Goal: Task Accomplishment & Management: Complete application form

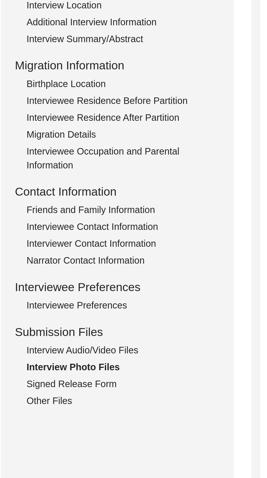
scroll to position [18, 0]
click at [77, 267] on div "Interview Audio/Video Files" at bounding box center [81, 266] width 90 height 7
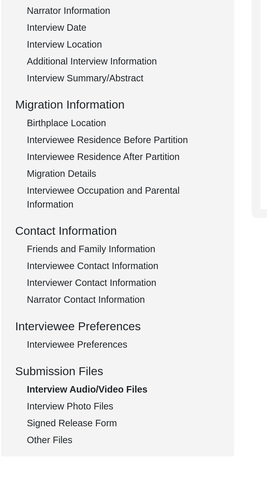
scroll to position [0, 0]
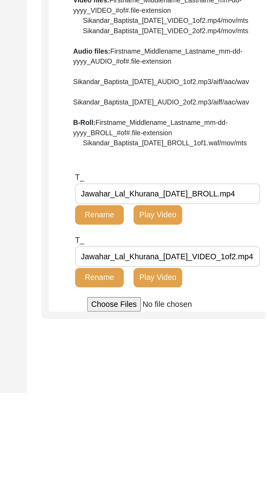
click at [185, 270] on input "file" at bounding box center [208, 266] width 82 height 8
type input "C:\fakepath\Jawahar_Lal_Khurana_[DATE]_VIDEO_2of2.mp4"
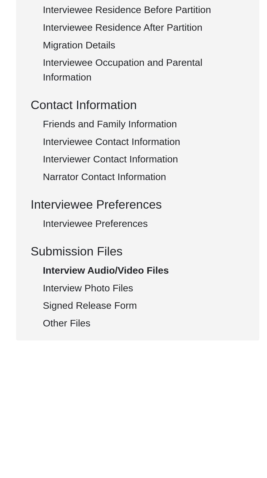
click at [66, 298] on div "Signed Release Form" at bounding box center [81, 300] width 90 height 7
click at [61, 294] on div "Interview Photo Files" at bounding box center [81, 292] width 90 height 7
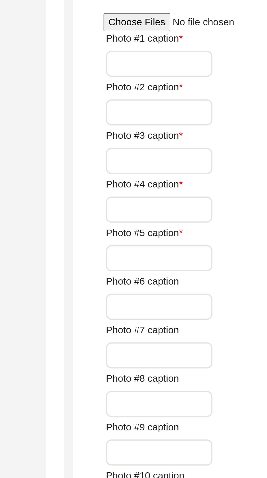
click at [228, 156] on div "Interview Photo Files Write a detailed caption for each photo: when was the pho…" at bounding box center [201, 112] width 110 height 87
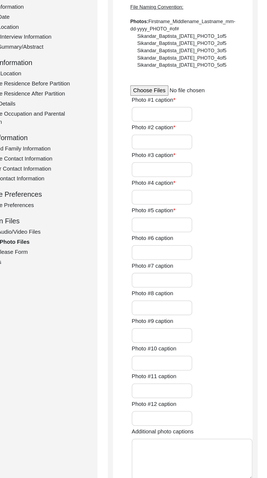
scroll to position [1, 0]
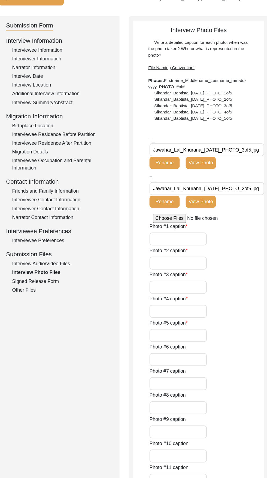
click at [180, 244] on input "file" at bounding box center [204, 243] width 82 height 8
type input "C:\fakepath\Jawahar_Lal_Khurana_[DATE]_PHOTO_5of5.jpg"
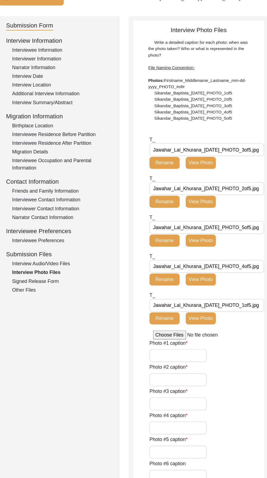
click at [186, 366] on input "Photo #1 caption" at bounding box center [186, 367] width 52 height 12
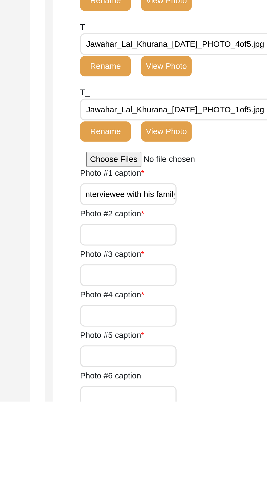
scroll to position [0, 4]
type input "Interviewee with his family"
click at [195, 386] on input "Photo #2 caption" at bounding box center [186, 388] width 52 height 12
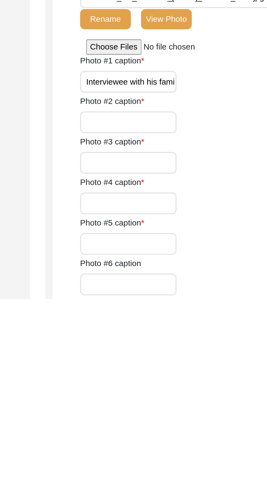
scroll to position [6, 0]
click at [181, 384] on input "Interview sharing" at bounding box center [186, 383] width 52 height 12
click at [202, 383] on input "Interviewee sharing" at bounding box center [186, 383] width 52 height 12
type input "Interviewee sharing pre partition anecdotes"
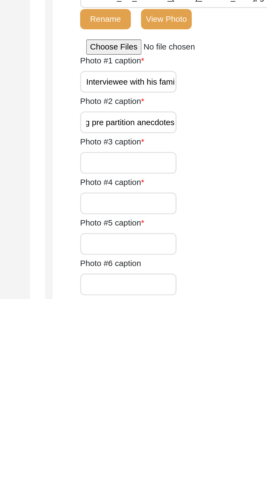
click at [200, 400] on input "Photo #3 caption" at bounding box center [186, 405] width 52 height 12
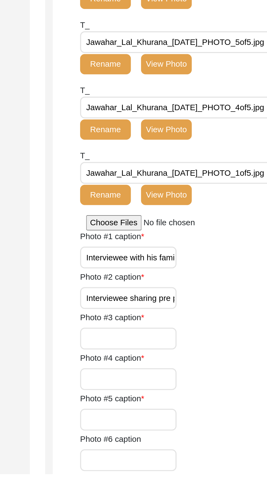
scroll to position [5, 0]
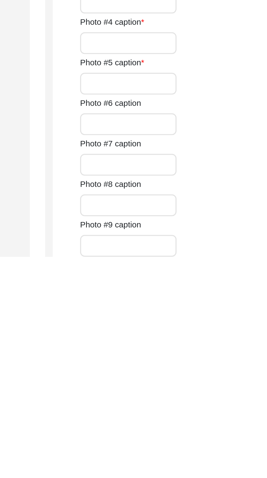
click at [194, 385] on input "Photo #5 caption" at bounding box center [186, 385] width 52 height 12
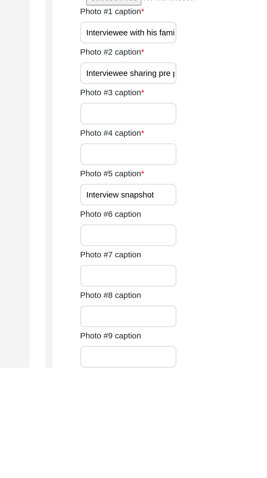
scroll to position [69, 0]
type input "Interview snapshot"
click at [200, 342] on input "Photo #3 caption" at bounding box center [186, 342] width 52 height 12
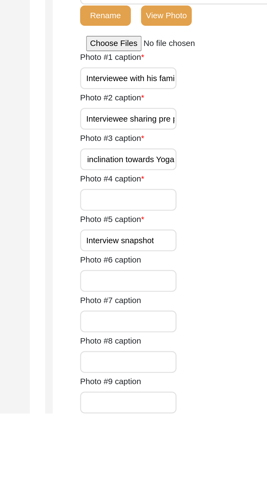
click at [187, 364] on input "Photo #4 caption" at bounding box center [186, 363] width 52 height 12
click at [191, 340] on input "Interviewee telling about his inclination towards Yoga" at bounding box center [186, 342] width 52 height 12
click at [192, 372] on label "Photo #5 caption" at bounding box center [177, 373] width 34 height 7
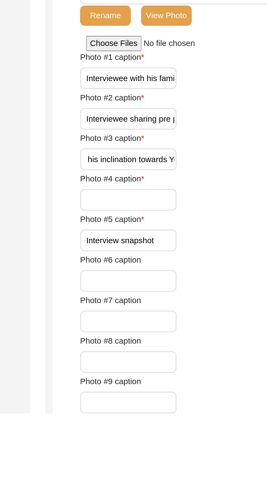
click at [192, 379] on input "Interview snapshot" at bounding box center [186, 385] width 52 height 12
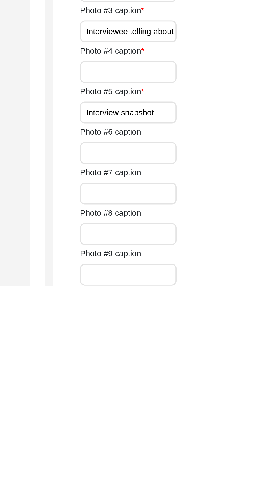
click at [203, 364] on input "Photo #4 caption" at bounding box center [186, 363] width 52 height 12
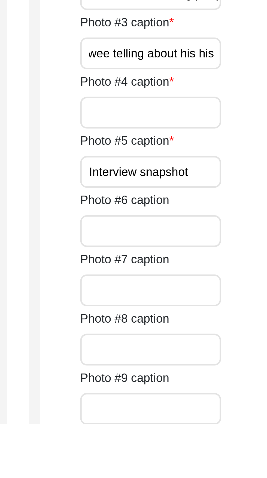
scroll to position [0, 62]
click at [181, 343] on input "Interviewee telling about his his inclination towards Yoga" at bounding box center [186, 342] width 52 height 12
type input "Interviewee telling about his inclination towards Yoga"
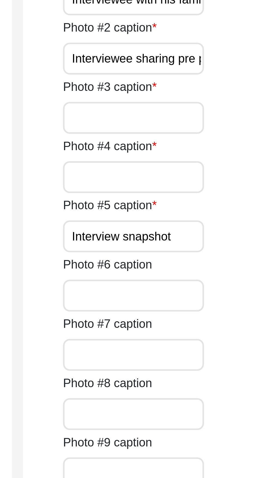
scroll to position [101, 0]
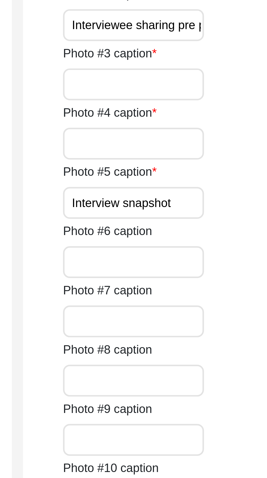
click at [185, 333] on input "Photo #4 caption" at bounding box center [186, 331] width 52 height 12
type input "Interviewee telling about his inclination towards Yoga"
click at [194, 310] on input "Photo #3 caption" at bounding box center [186, 309] width 52 height 12
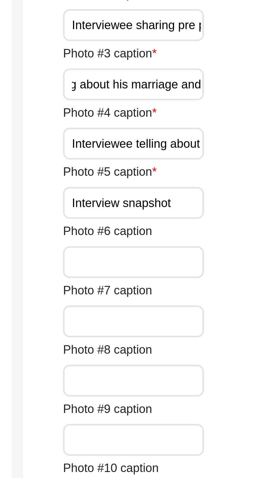
scroll to position [0, 34]
type input "Interviewee telling about his marriage and family"
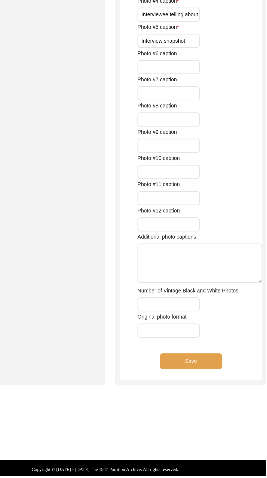
scroll to position [337, 0]
click at [217, 382] on button "Save" at bounding box center [205, 382] width 52 height 13
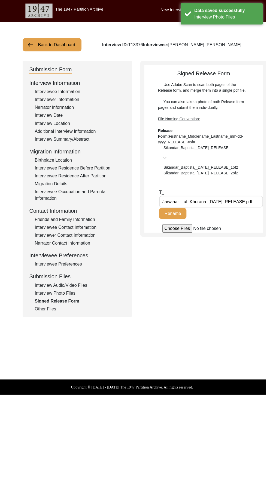
scroll to position [0, 0]
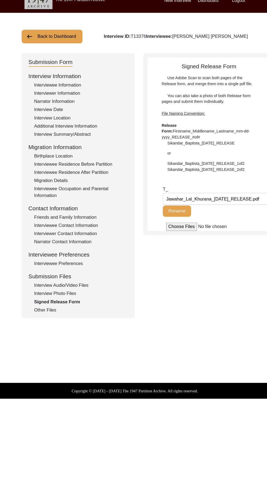
click at [77, 286] on div "Interview Audio/Video Files" at bounding box center [81, 284] width 90 height 7
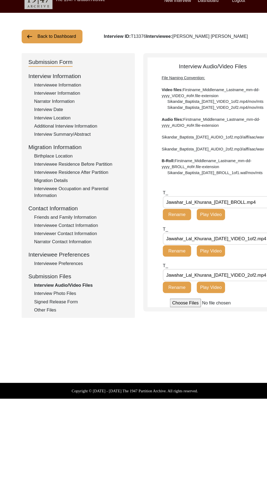
click at [73, 294] on div "Interview Photo Files" at bounding box center [81, 292] width 90 height 7
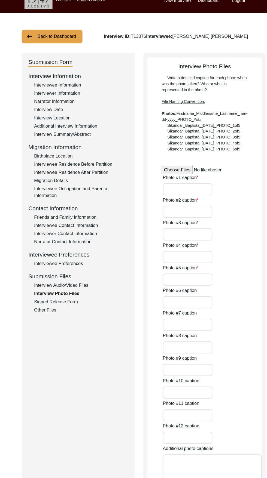
type input "Interviewee with his family"
type input "Interviewee sharing pre partition anecdotes"
type input "Interviewee telling about his marriage and family"
type input "Interviewee telling about his inclination towards Yoga"
type input "Interview snapshot"
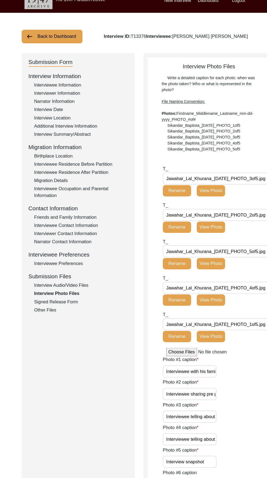
click at [49, 302] on div "Signed Release Form" at bounding box center [81, 300] width 90 height 7
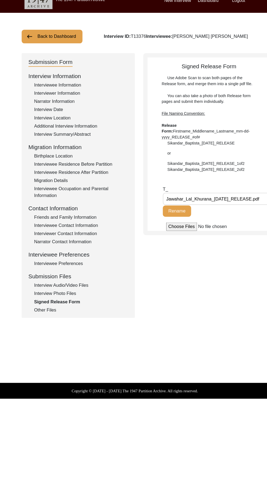
click at [40, 309] on div "Other Files" at bounding box center [81, 308] width 90 height 7
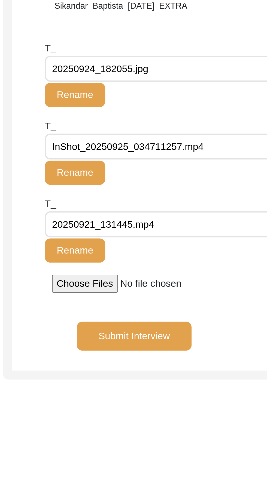
click at [225, 236] on input "20250921_131445.mp4" at bounding box center [211, 234] width 103 height 12
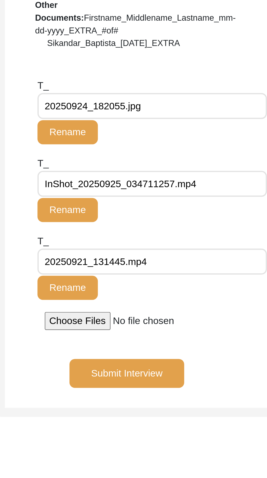
click at [227, 165] on input "20250924_182055.jpg" at bounding box center [211, 164] width 103 height 12
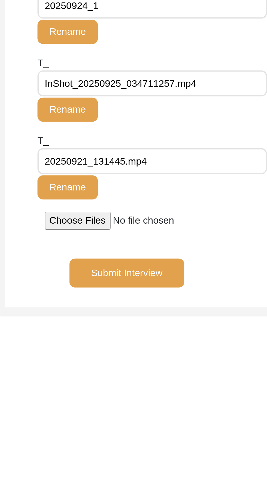
type input "20250924_"
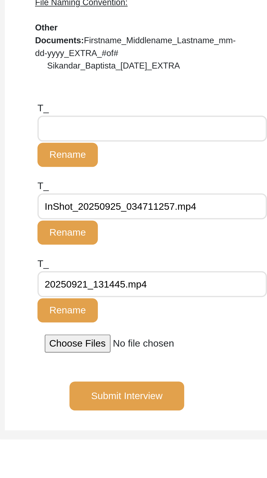
click at [216, 163] on input "text" at bounding box center [211, 164] width 103 height 12
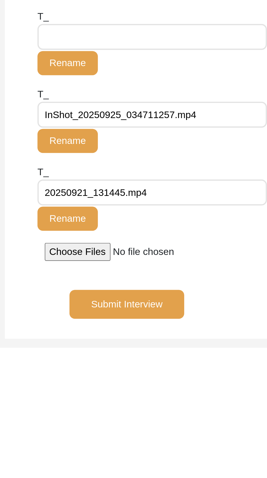
click at [231, 199] on input "InShot_20250925_034711257.mp4" at bounding box center [211, 199] width 103 height 12
click at [182, 213] on button "Rename" at bounding box center [173, 211] width 27 height 11
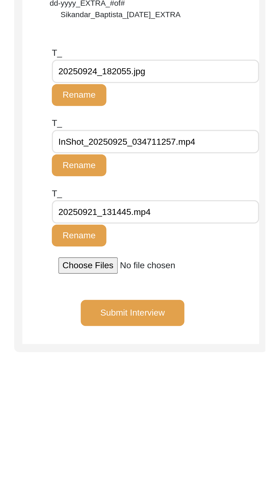
click at [206, 200] on input "InShot_20250925_034711257.mp4" at bounding box center [211, 199] width 103 height 12
click at [243, 197] on input "InShot_20250925_034711257.mp4" at bounding box center [211, 199] width 103 height 12
click at [179, 214] on button "Rename" at bounding box center [173, 211] width 27 height 11
click at [178, 214] on button "Rename" at bounding box center [173, 211] width 27 height 11
click at [177, 246] on button "Rename" at bounding box center [173, 246] width 27 height 11
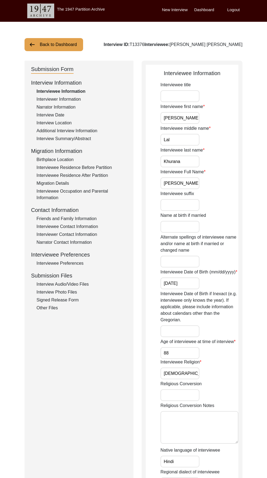
scroll to position [1, 0]
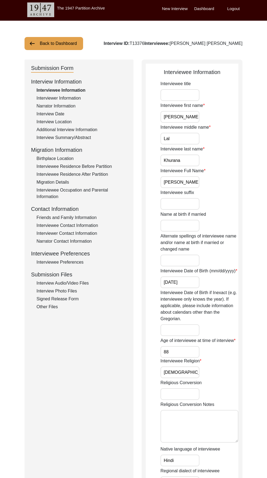
click at [57, 307] on div "Other Files" at bounding box center [81, 307] width 90 height 7
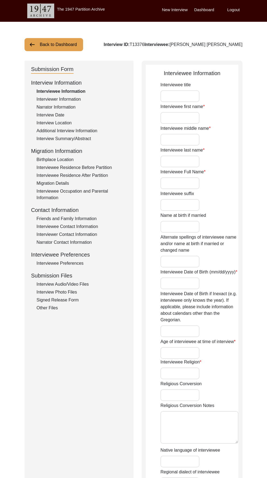
type input "Jawahar"
type input "Lal"
type input "Khurana"
type input "[PERSON_NAME] [PERSON_NAME]"
type input "09/04/1937"
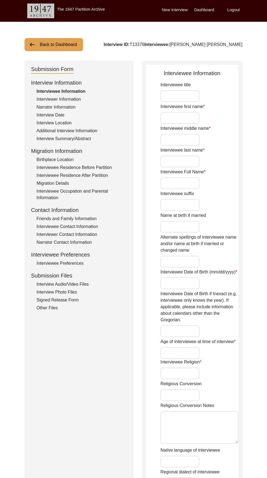
type input "88"
type input "Hinduism"
type input "Hindi"
type input "Male"
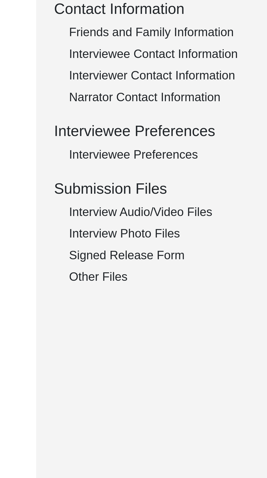
click at [50, 308] on div "Other Files" at bounding box center [81, 305] width 90 height 7
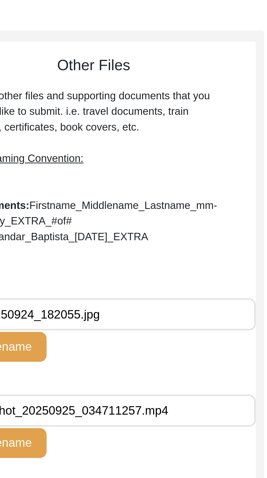
scroll to position [0, 0]
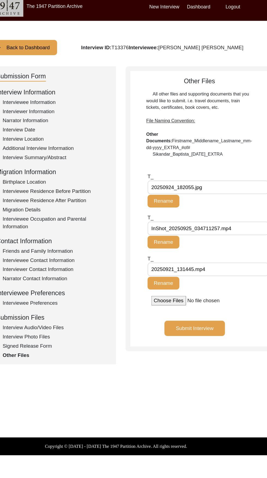
click at [208, 290] on button "Submit Interview" at bounding box center [201, 284] width 52 height 13
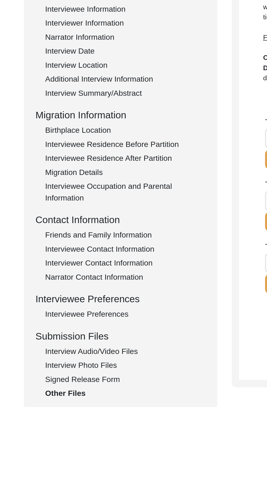
click at [88, 236] on div "Interviewer Contact Information" at bounding box center [81, 234] width 90 height 7
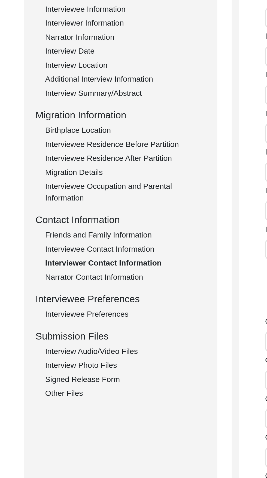
type input "9818521793"
type input "Puri4484@gmail.com"
type input "N/a"
type input "Mandeepkaurpuri_2003"
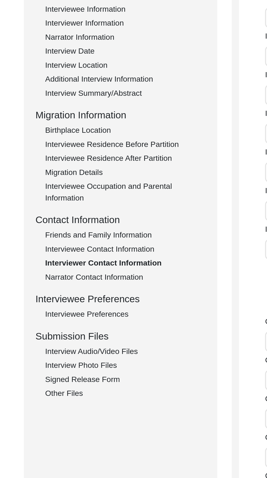
type input "Mandeep Kaur Puri"
type input "N/a"
type input "Rashmeetkaursodhi"
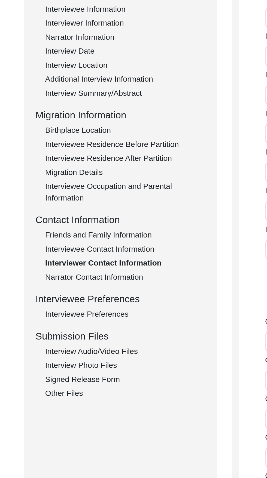
type input "N/a"
type input "7503183555"
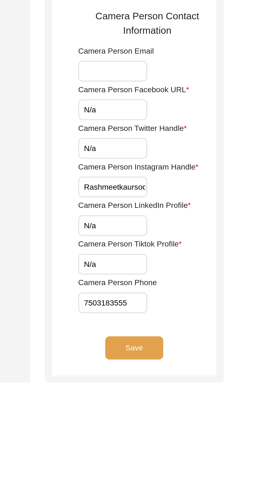
scroll to position [12, 0]
click at [193, 422] on button "Save" at bounding box center [191, 422] width 33 height 13
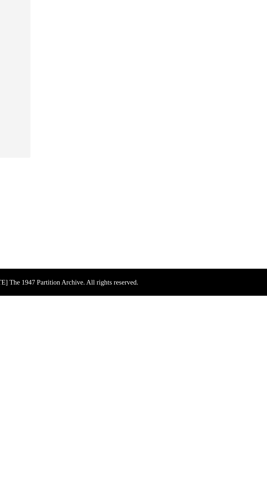
type textarea "Renu Chhikara - 986815044"
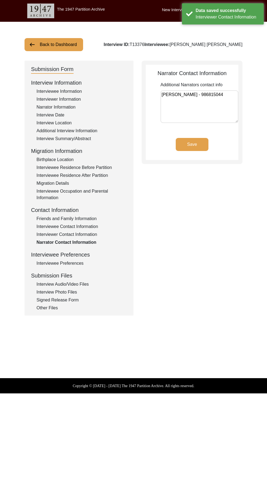
click at [79, 263] on div "Interviewee Preferences" at bounding box center [81, 263] width 90 height 7
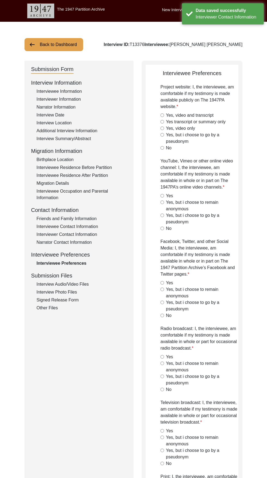
radio input "true"
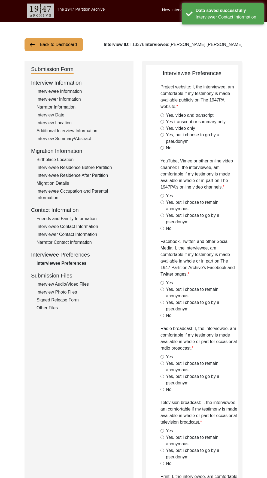
radio input "true"
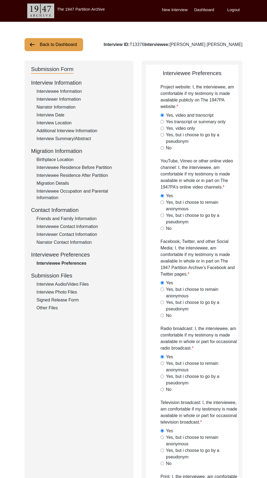
scroll to position [1, 0]
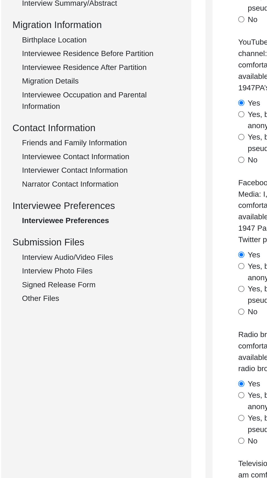
click at [78, 284] on div "Interview Audio/Video Files" at bounding box center [81, 283] width 90 height 7
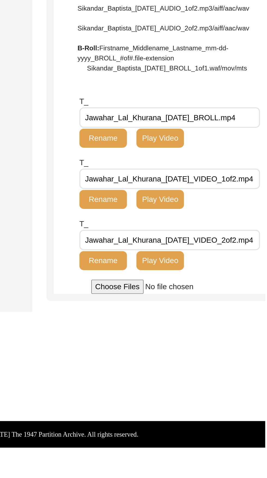
scroll to position [0, 0]
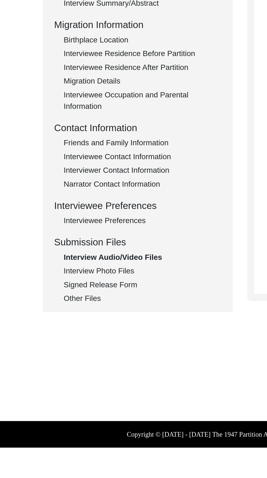
click at [72, 292] on div "Interview Photo Files" at bounding box center [81, 292] width 90 height 7
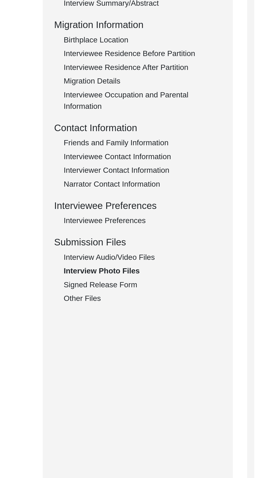
type input "Interviewee with his family"
type input "Interviewee sharing pre partition anecdotes"
type input "Interviewee telling about his marriage and family"
type input "Interviewee telling about his inclination towards Yoga"
type input "Interview snapshot"
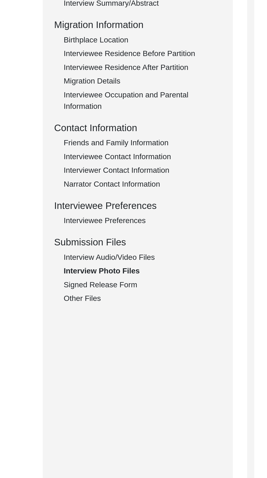
click at [66, 300] on div "Signed Release Form" at bounding box center [81, 300] width 90 height 7
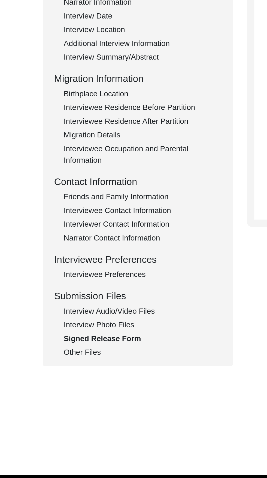
click at [41, 308] on div "Other Files" at bounding box center [81, 308] width 90 height 7
